Goal: Information Seeking & Learning: Learn about a topic

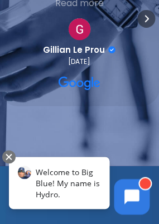
scroll to position [1628, 0]
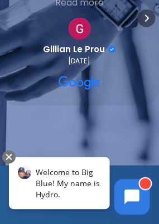
click at [4, 156] on div at bounding box center [8, 156] width 13 height 13
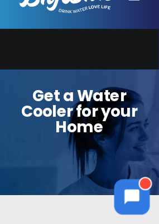
scroll to position [0, 0]
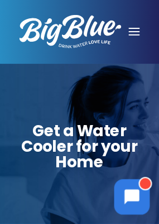
click at [137, 33] on div at bounding box center [134, 31] width 51 height 31
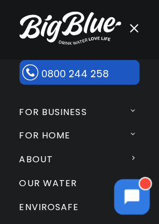
scroll to position [3, 0]
click at [128, 133] on icon at bounding box center [131, 134] width 10 height 7
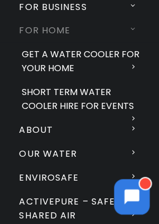
scroll to position [109, 0]
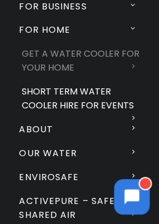
click at [128, 56] on link "Get a water cooler for your home" at bounding box center [81, 61] width 158 height 38
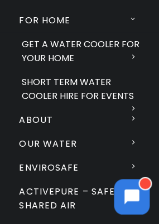
scroll to position [128, 0]
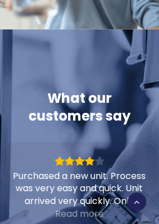
scroll to position [2277, 0]
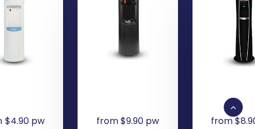
scroll to position [1185, 0]
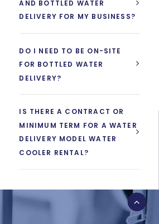
scroll to position [6834, 0]
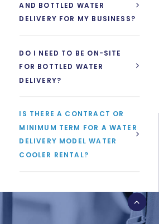
click at [137, 110] on span "Is there a contract or minimum term for a water delivery model water cooler ren…" at bounding box center [78, 135] width 118 height 51
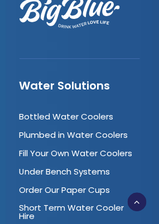
scroll to position [7245, 0]
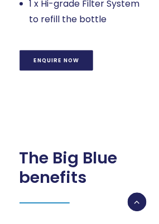
scroll to position [1582, 0]
